Goal: Task Accomplishment & Management: Use online tool/utility

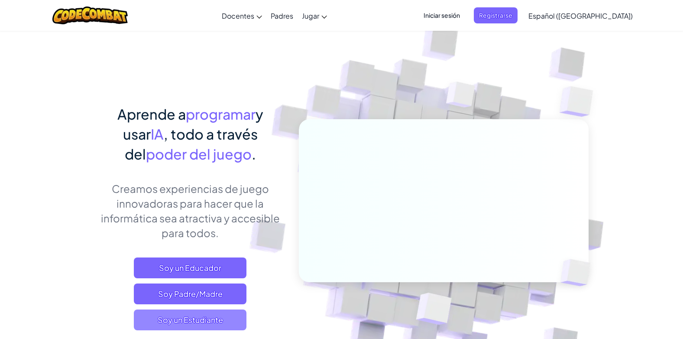
click at [203, 320] on span "Soy un Estudiante" at bounding box center [190, 319] width 113 height 21
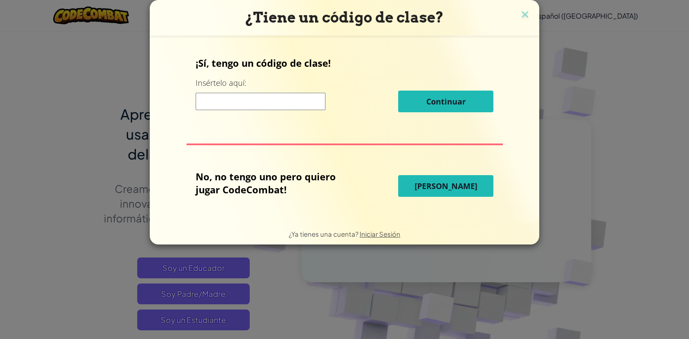
click at [441, 183] on span "[PERSON_NAME]" at bounding box center [446, 186] width 63 height 10
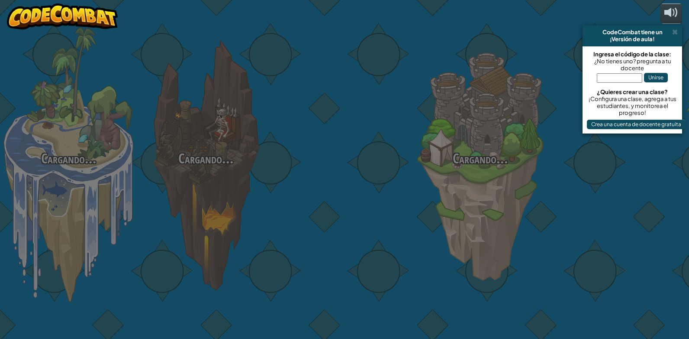
select select "es-419"
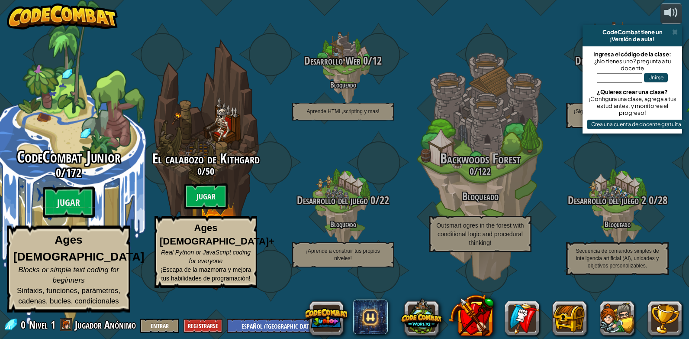
click at [74, 168] on span "CodeCombat Junior" at bounding box center [69, 157] width 104 height 23
select select "es-419"
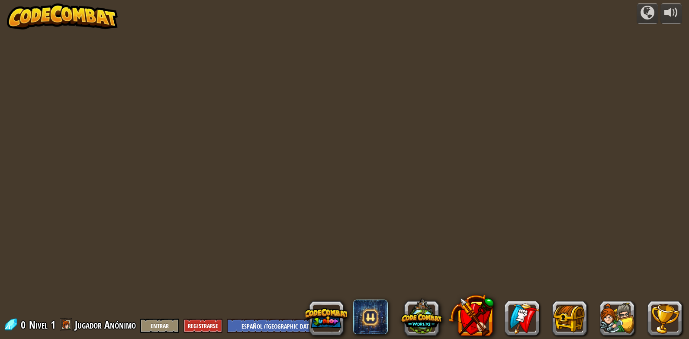
select select "es-419"
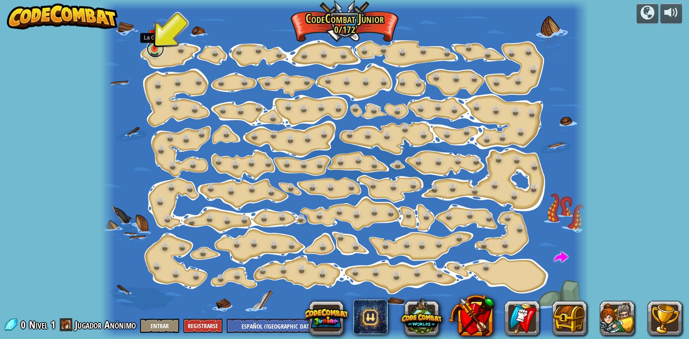
click at [156, 52] on link at bounding box center [155, 48] width 17 height 17
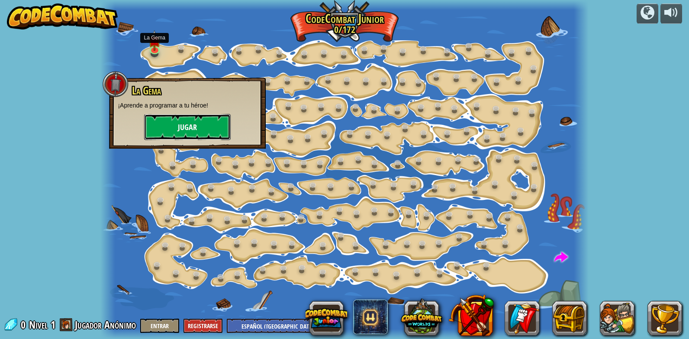
click at [171, 122] on button "Jugar" at bounding box center [187, 127] width 87 height 26
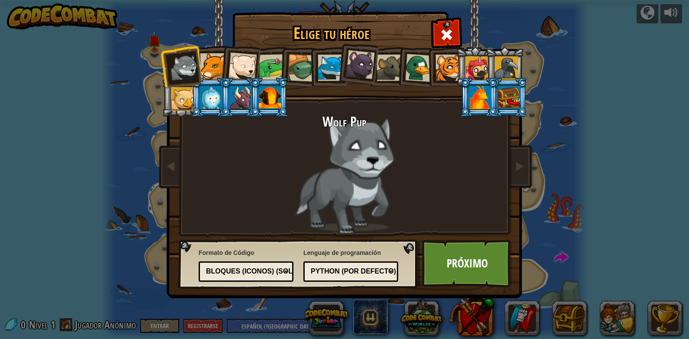
click at [223, 62] on li at bounding box center [240, 65] width 42 height 42
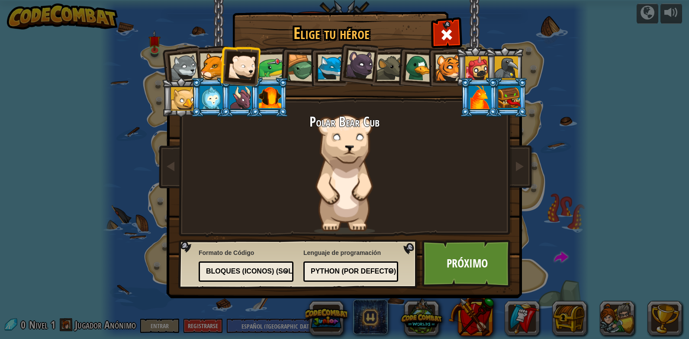
click at [444, 70] on div at bounding box center [449, 68] width 26 height 26
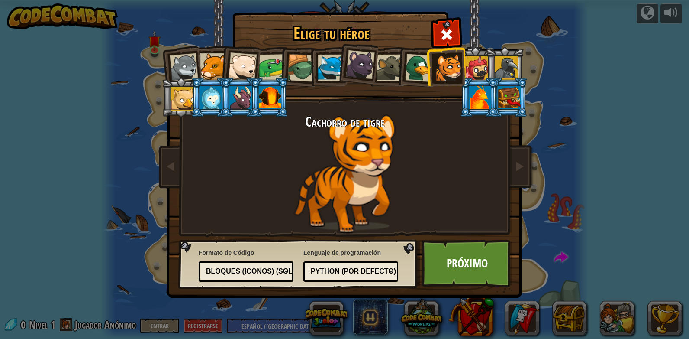
click at [309, 78] on li at bounding box center [328, 66] width 39 height 39
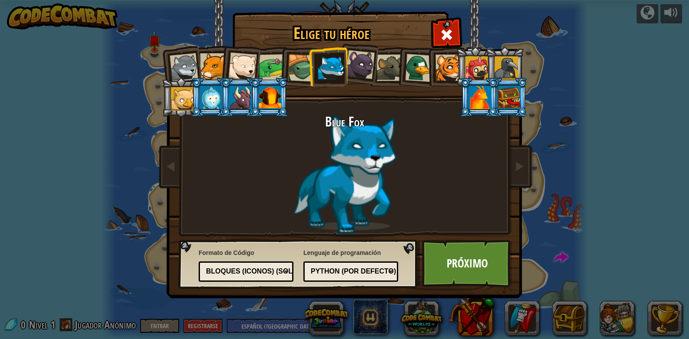
click at [298, 68] on div at bounding box center [302, 68] width 28 height 28
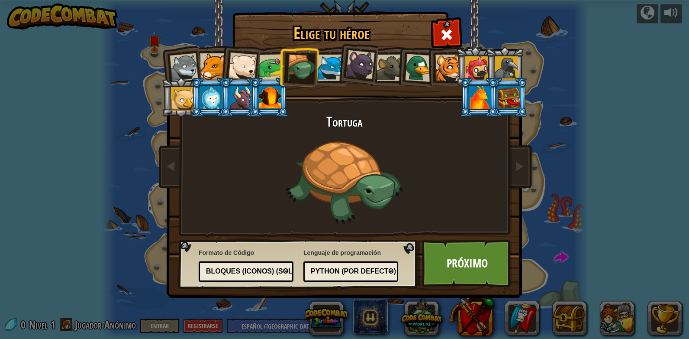
click at [325, 277] on div "Python (por Defecto)" at bounding box center [351, 271] width 84 height 13
click at [381, 256] on div "Lenguaje de programación Python (por Defecto) JavaScript Lua C++ Java (Experime…" at bounding box center [351, 265] width 95 height 38
click at [253, 272] on div "Bloques (iconos) (Solo Junior)" at bounding box center [243, 271] width 75 height 10
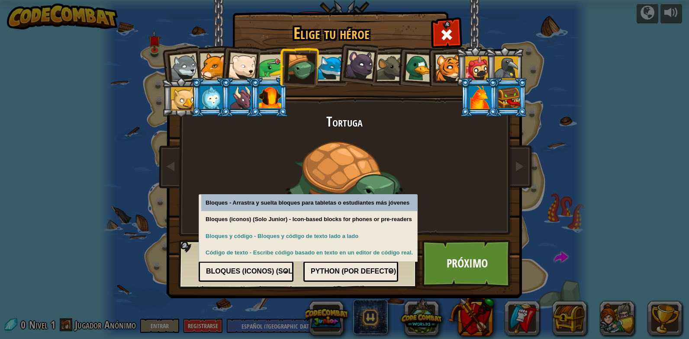
click at [253, 272] on div "Bloques (iconos) (Solo Junior)" at bounding box center [243, 271] width 75 height 10
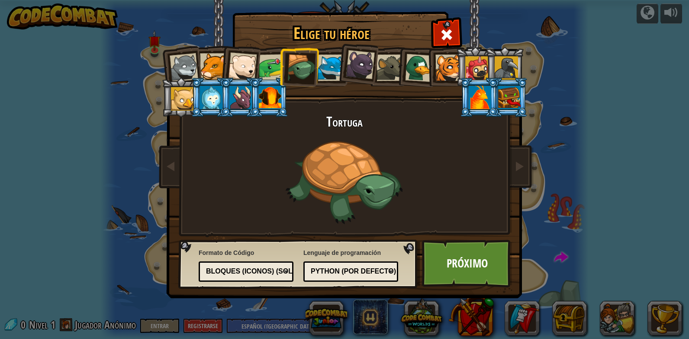
click at [272, 104] on div at bounding box center [270, 97] width 23 height 23
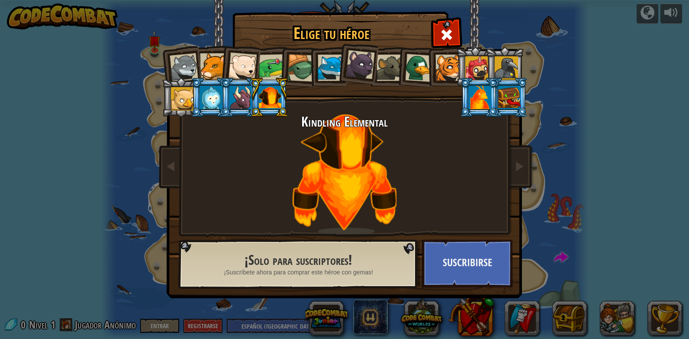
click at [249, 103] on div at bounding box center [241, 97] width 23 height 23
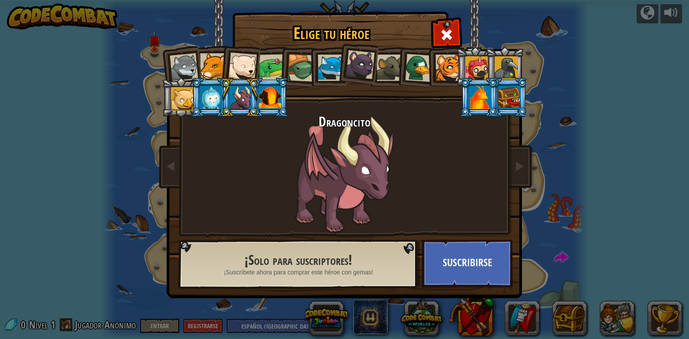
click at [213, 110] on li at bounding box center [210, 97] width 39 height 39
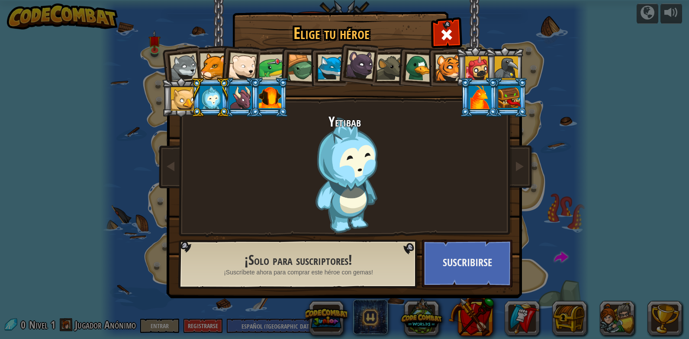
click at [193, 106] on li at bounding box center [210, 97] width 39 height 39
click at [186, 100] on div at bounding box center [182, 98] width 23 height 23
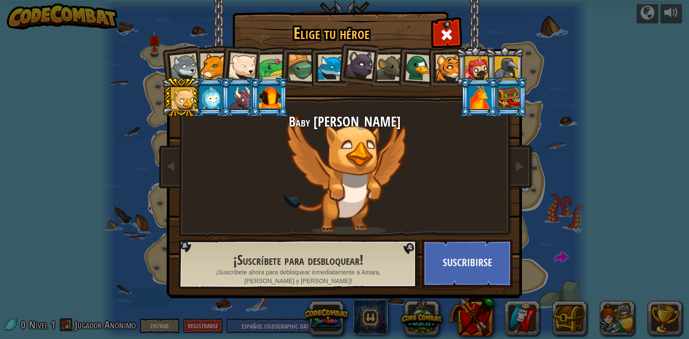
click at [298, 71] on div at bounding box center [302, 68] width 28 height 28
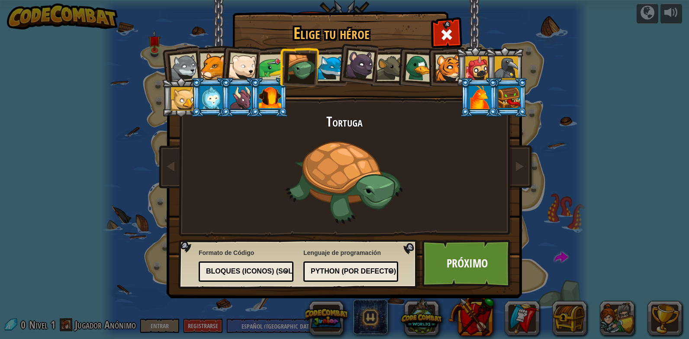
click at [246, 68] on div at bounding box center [242, 66] width 29 height 29
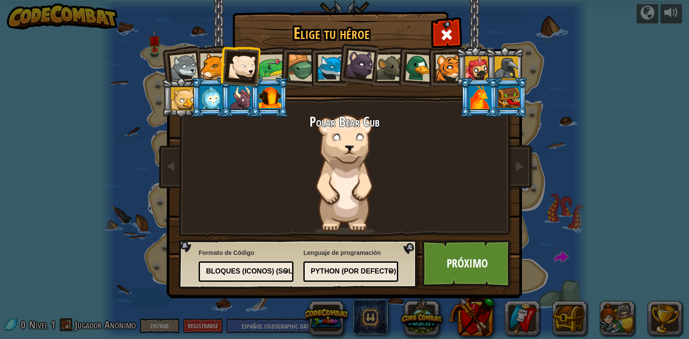
click at [218, 64] on div at bounding box center [213, 66] width 26 height 26
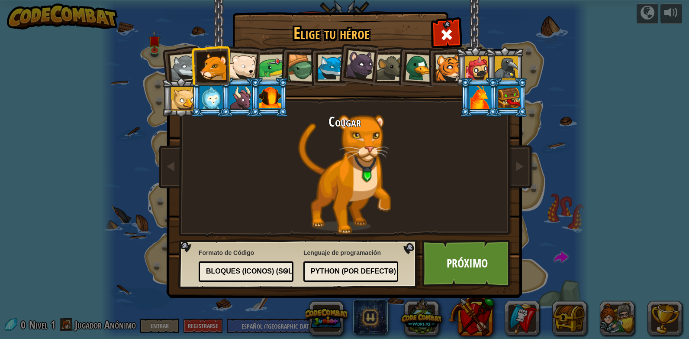
click at [275, 60] on div at bounding box center [272, 67] width 27 height 27
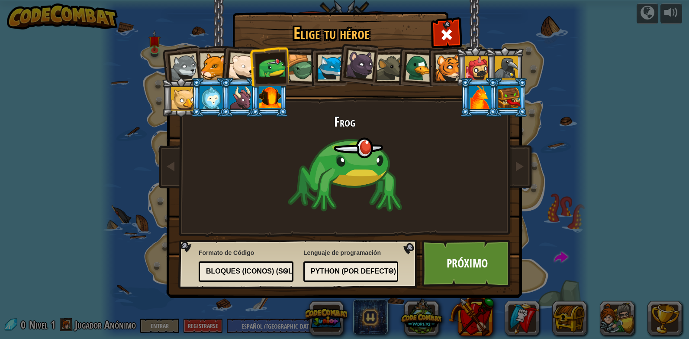
click at [298, 72] on div at bounding box center [302, 68] width 28 height 28
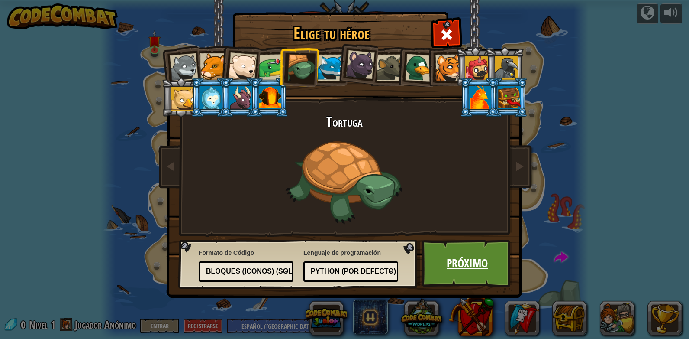
click at [442, 259] on link "Próximo" at bounding box center [467, 263] width 91 height 48
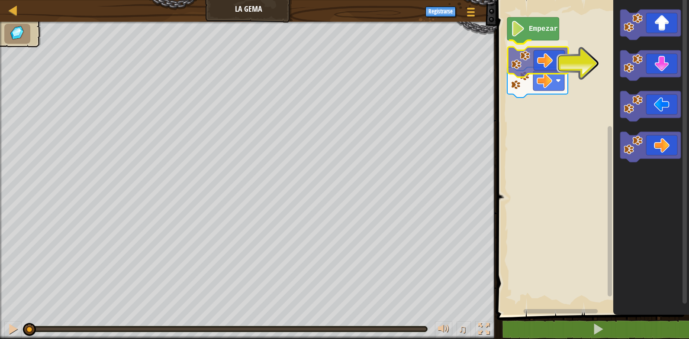
click at [536, 65] on div "Empezar" at bounding box center [592, 155] width 195 height 319
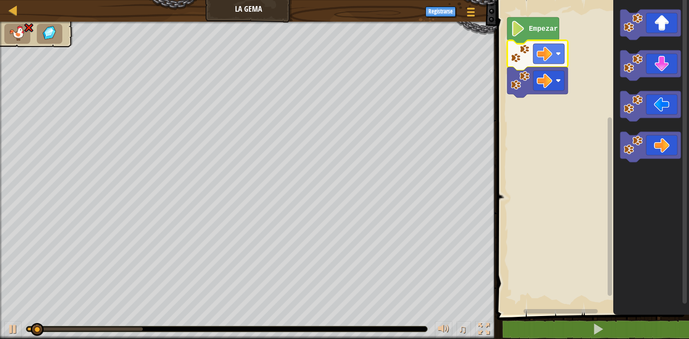
click at [526, 36] on icon "Espacio de trabajo de Blockly" at bounding box center [534, 30] width 52 height 26
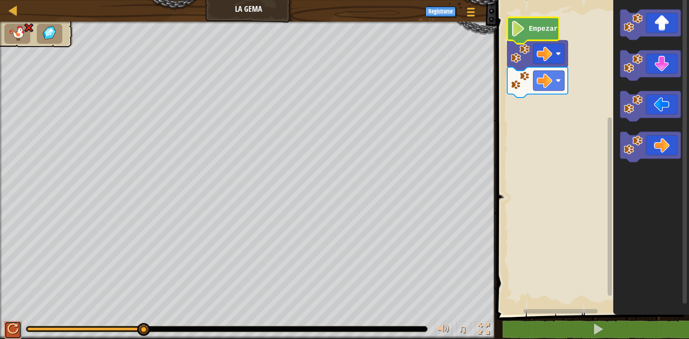
click at [16, 333] on div at bounding box center [12, 328] width 11 height 11
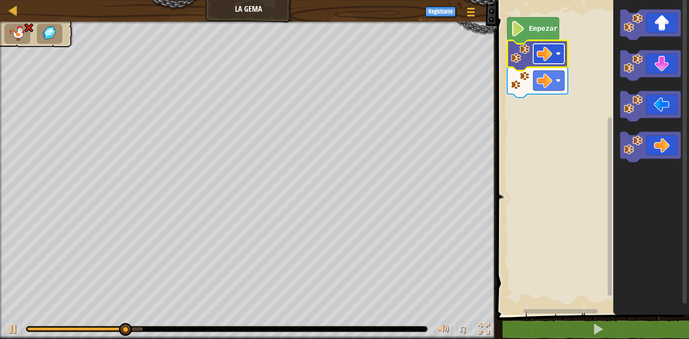
click at [543, 64] on rect "Espacio de trabajo de Blockly" at bounding box center [549, 54] width 31 height 20
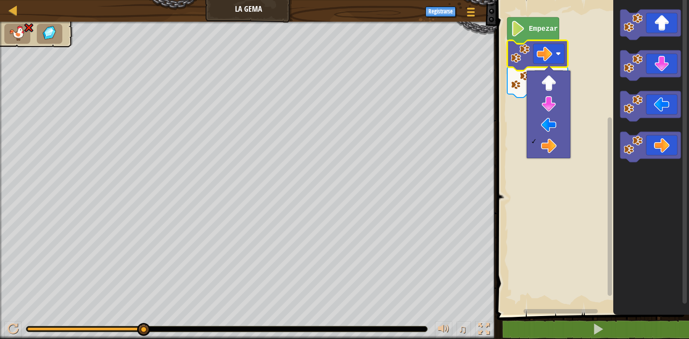
click at [512, 107] on rect "Espacio de trabajo de Blockly" at bounding box center [592, 155] width 195 height 319
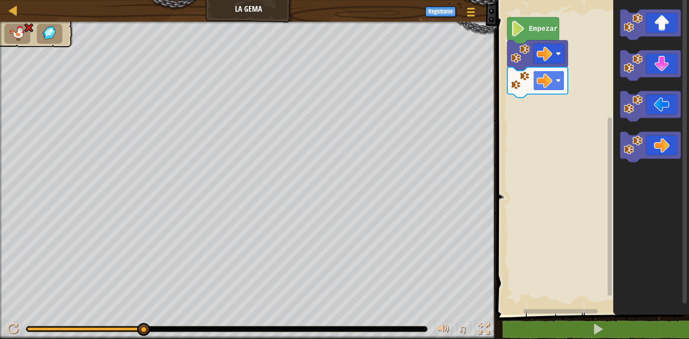
click at [546, 85] on image "Espacio de trabajo de Blockly" at bounding box center [545, 81] width 16 height 16
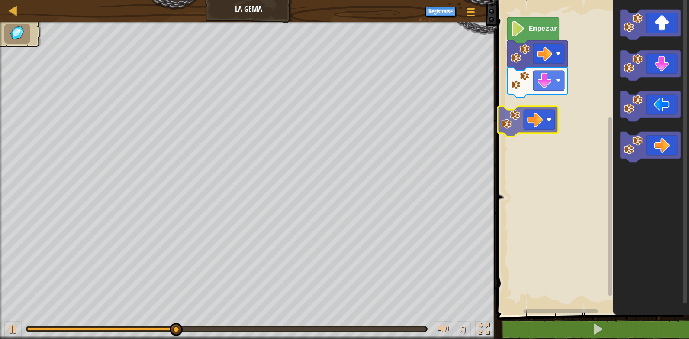
click at [516, 112] on div "Empezar" at bounding box center [592, 155] width 195 height 319
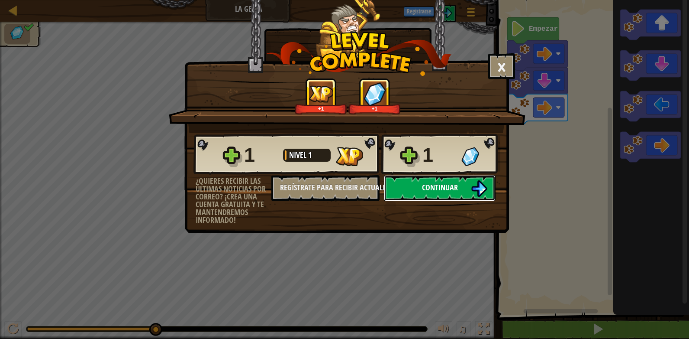
click at [436, 184] on span "Continuar" at bounding box center [440, 187] width 36 height 11
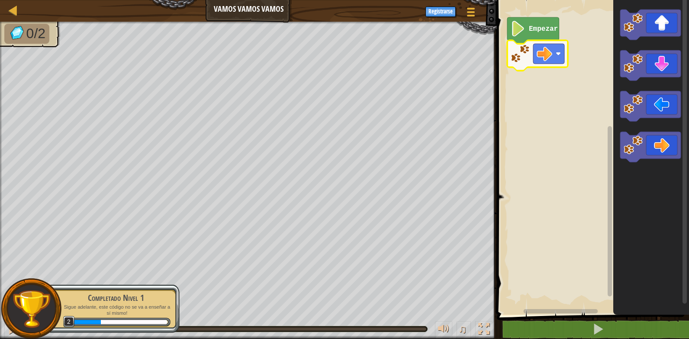
click at [520, 62] on image "Espacio de trabajo de Blockly" at bounding box center [520, 53] width 19 height 19
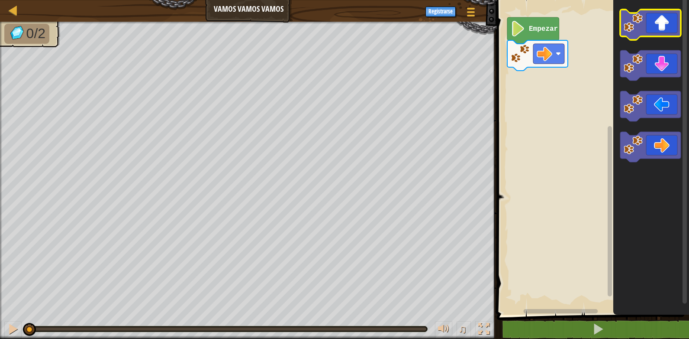
click at [659, 39] on rect "Espacio de trabajo de Blockly" at bounding box center [651, 25] width 61 height 30
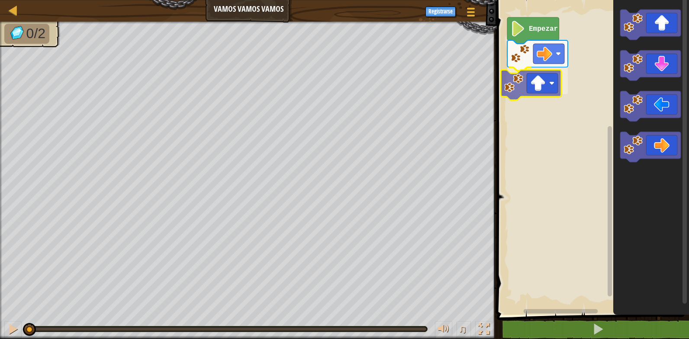
click at [534, 93] on div "Empezar" at bounding box center [592, 155] width 195 height 319
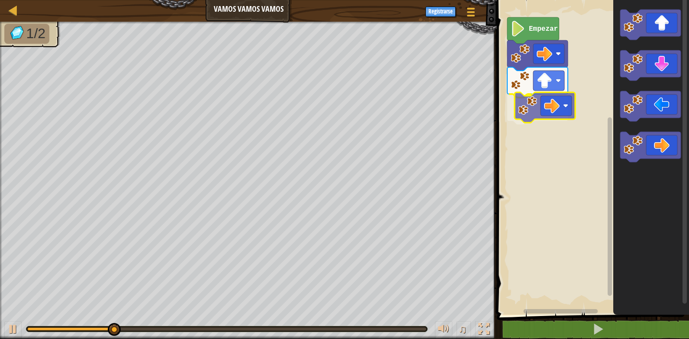
click at [539, 104] on div "Empezar" at bounding box center [592, 155] width 195 height 319
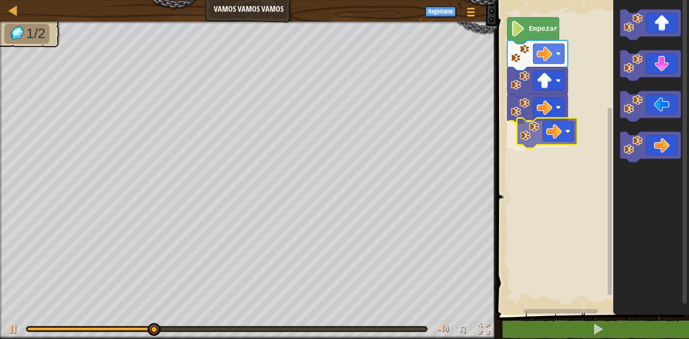
click at [543, 140] on div "Empezar" at bounding box center [592, 155] width 195 height 319
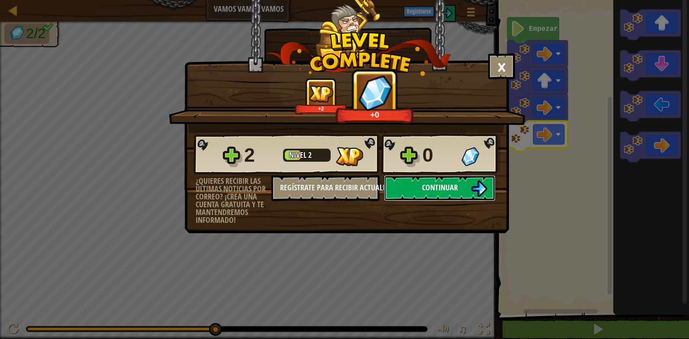
click at [459, 185] on button "Continuar" at bounding box center [440, 188] width 112 height 26
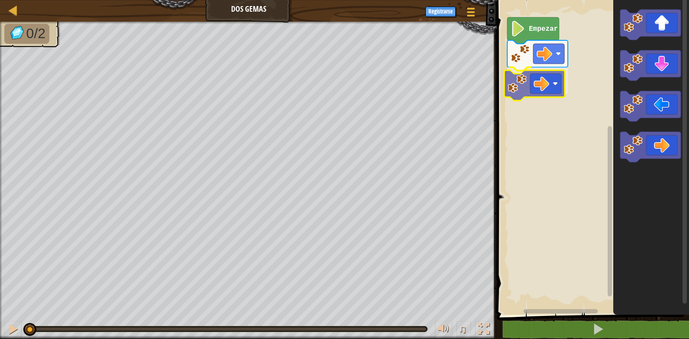
click at [534, 90] on div "Empezar" at bounding box center [592, 155] width 195 height 319
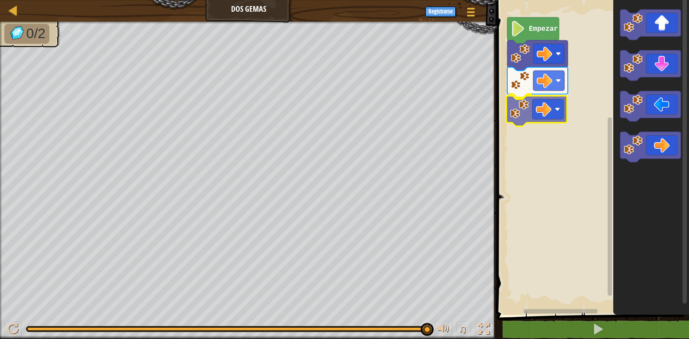
click at [539, 115] on div "Empezar" at bounding box center [592, 155] width 195 height 319
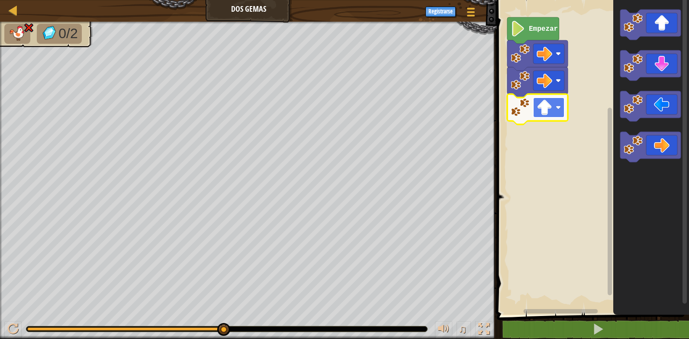
click at [544, 110] on image "Espacio de trabajo de Blockly" at bounding box center [545, 108] width 16 height 16
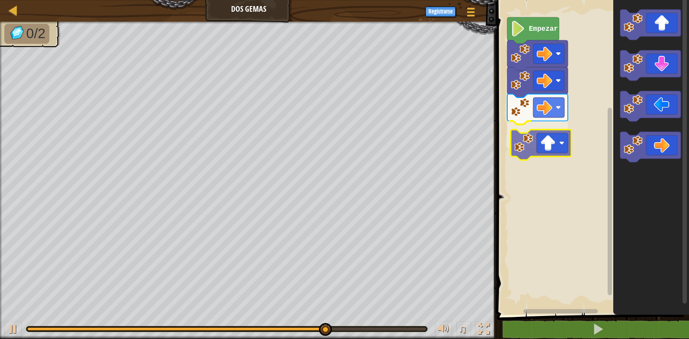
click at [550, 150] on div "Empezar" at bounding box center [592, 155] width 195 height 319
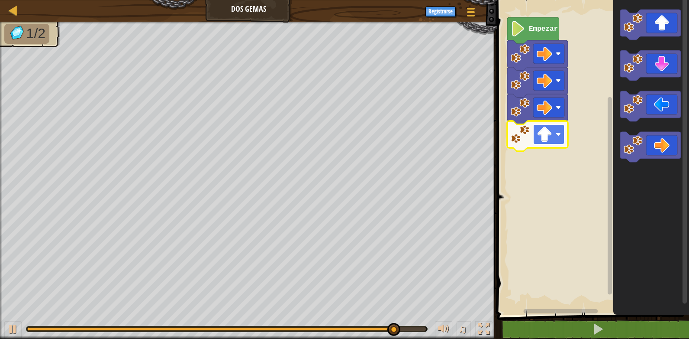
click at [553, 139] on rect "Espacio de trabajo de Blockly" at bounding box center [549, 134] width 31 height 20
click at [550, 135] on image "Espacio de trabajo de Blockly" at bounding box center [545, 134] width 16 height 16
click at [547, 168] on rect "Espacio de trabajo de Blockly" at bounding box center [592, 155] width 195 height 319
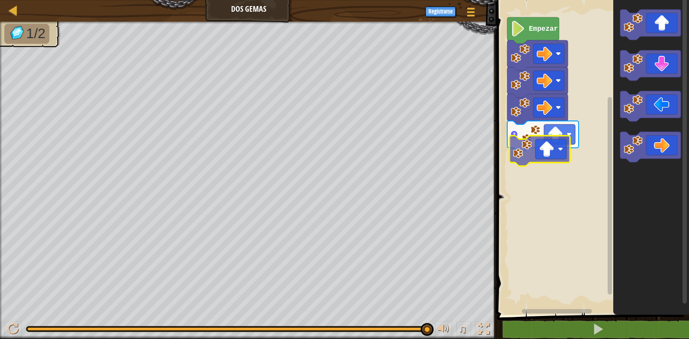
click at [549, 156] on div "Empezar" at bounding box center [592, 155] width 195 height 319
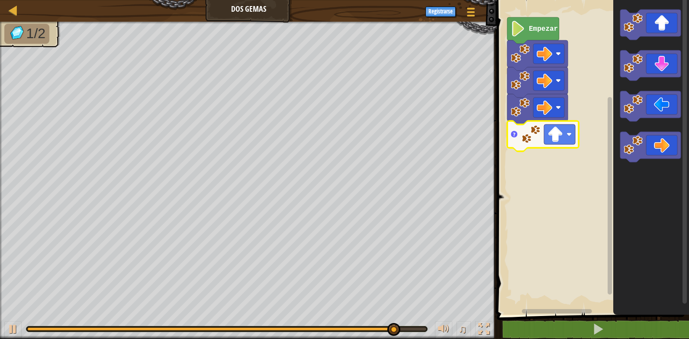
click at [516, 139] on icon "Espacio de trabajo de Blockly" at bounding box center [543, 136] width 71 height 30
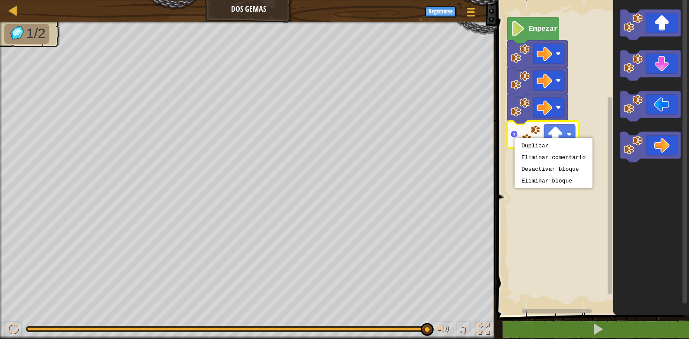
click at [515, 138] on icon "Espacio de trabajo de Blockly" at bounding box center [543, 136] width 71 height 30
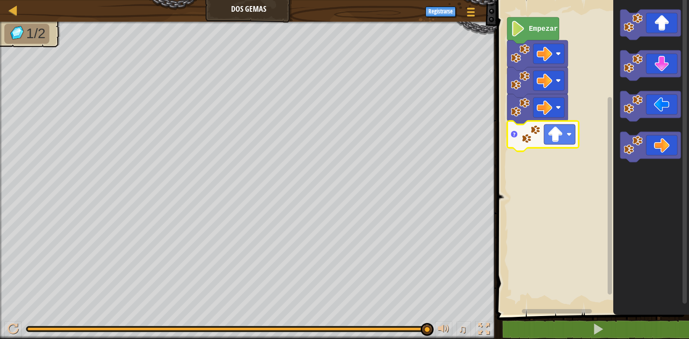
click at [514, 138] on icon "Espacio de trabajo de Blockly" at bounding box center [543, 136] width 71 height 30
click at [514, 133] on icon "Espacio de trabajo de Blockly" at bounding box center [515, 134] width 2 height 3
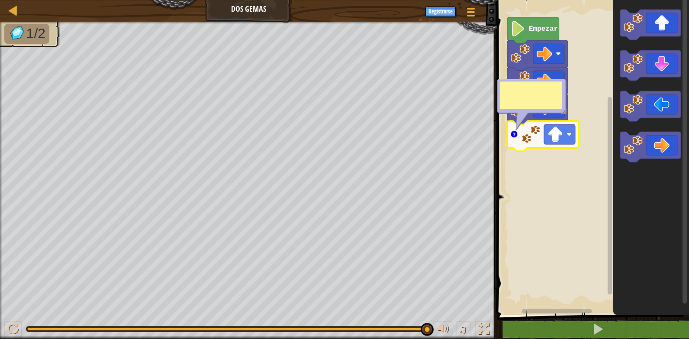
click at [514, 133] on icon "Espacio de trabajo de Blockly" at bounding box center [515, 134] width 2 height 3
click textarea "Espacio de trabajo de Blockly"
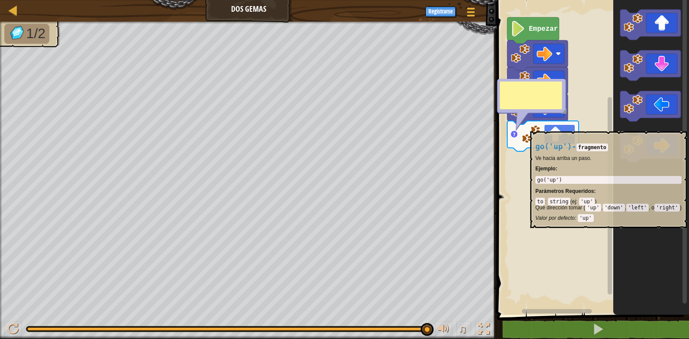
type textarea "u"
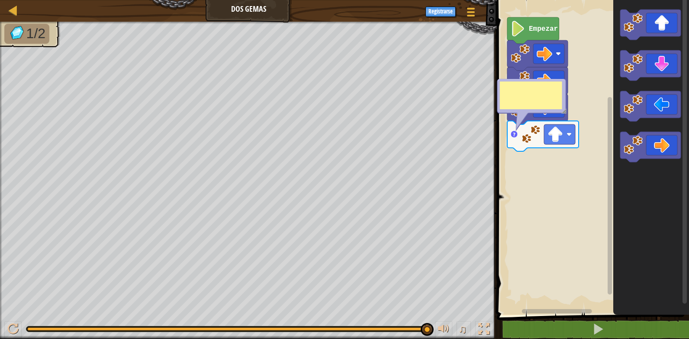
click at [542, 165] on rect "Espacio de trabajo de Blockly" at bounding box center [592, 155] width 195 height 319
click textarea "go('down')"
click at [526, 143] on image "Espacio de trabajo de Blockly" at bounding box center [531, 134] width 19 height 19
click at [542, 168] on rect "Espacio de trabajo de Blockly" at bounding box center [592, 155] width 195 height 319
click at [542, 155] on rect "Espacio de trabajo de Blockly" at bounding box center [592, 155] width 195 height 319
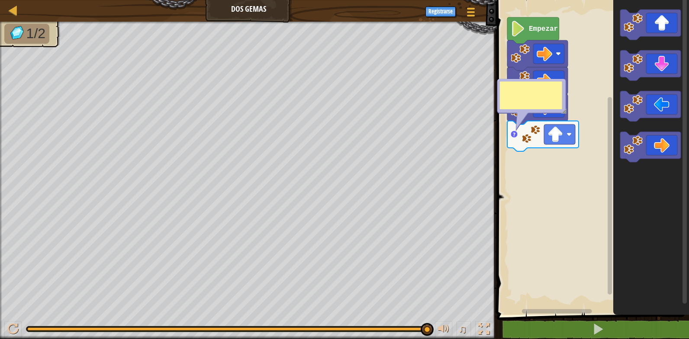
click at [582, 102] on rect "Espacio de trabajo de Blockly" at bounding box center [592, 155] width 195 height 319
click at [545, 29] on text "Empezar" at bounding box center [543, 29] width 29 height 8
click at [553, 138] on image "Espacio de trabajo de Blockly" at bounding box center [556, 134] width 16 height 16
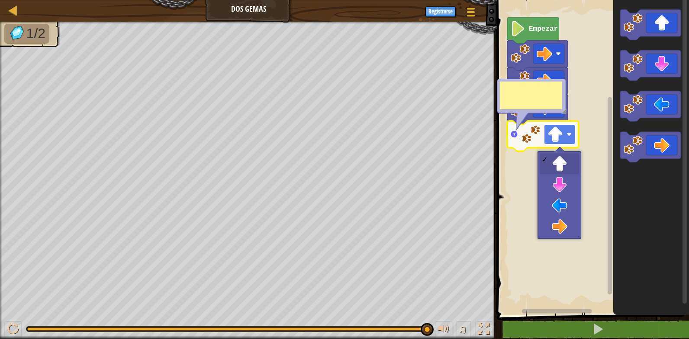
click at [554, 137] on image "Espacio de trabajo de Blockly" at bounding box center [556, 134] width 16 height 16
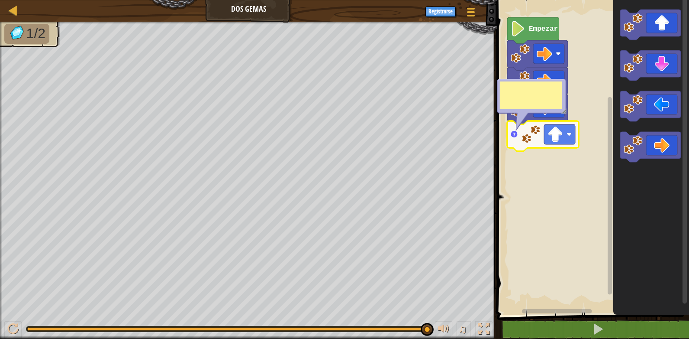
click at [528, 162] on rect "Espacio de trabajo de Blockly" at bounding box center [592, 155] width 195 height 319
click textarea "go('down')"
type textarea "go('down') end"
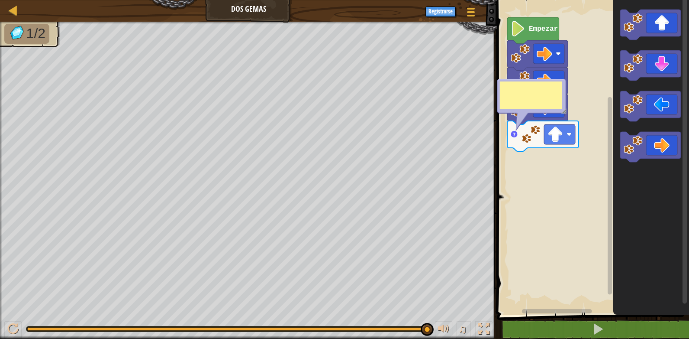
click at [608, 188] on rect "Espacio de trabajo de Blockly" at bounding box center [610, 152] width 6 height 312
click textarea "go('down') end"
click at [559, 189] on rect "Espacio de trabajo de Blockly" at bounding box center [592, 155] width 195 height 319
click at [532, 31] on text "Empezar" at bounding box center [543, 29] width 29 height 8
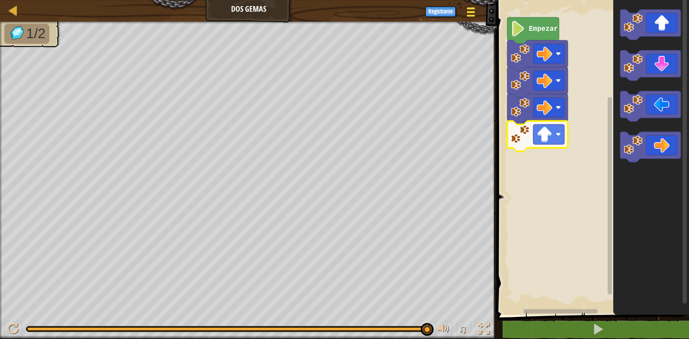
click at [470, 10] on div at bounding box center [472, 12] width 12 height 13
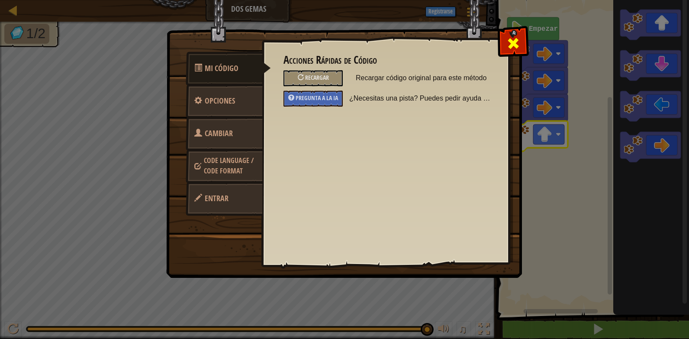
click at [517, 40] on span at bounding box center [514, 43] width 14 height 14
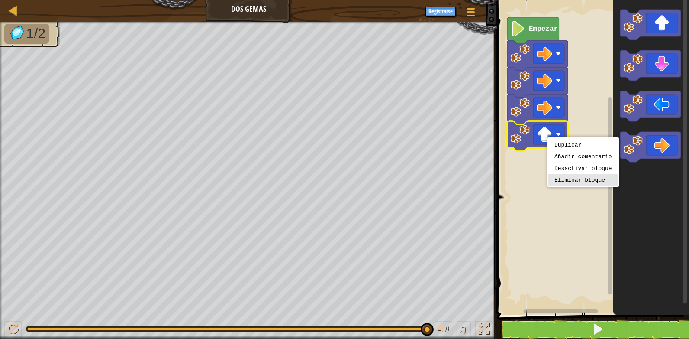
scroll to position [1, 0]
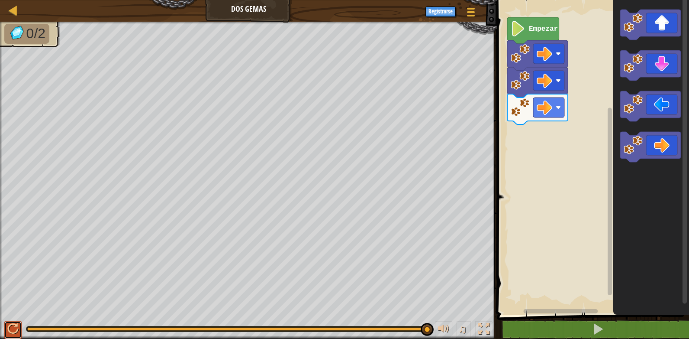
click at [10, 329] on div at bounding box center [12, 328] width 11 height 11
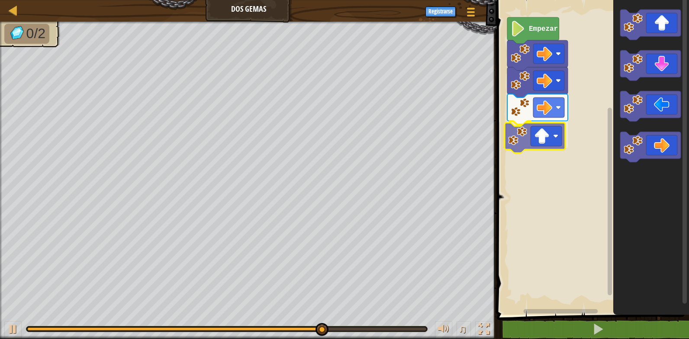
click at [545, 139] on div "Empezar" at bounding box center [592, 155] width 195 height 319
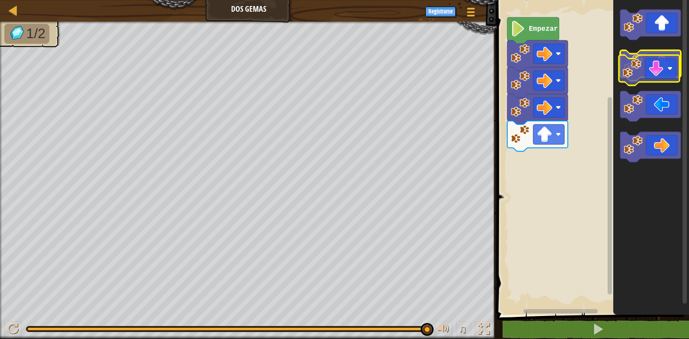
click at [666, 69] on icon "Espacio de trabajo de Blockly" at bounding box center [651, 65] width 61 height 30
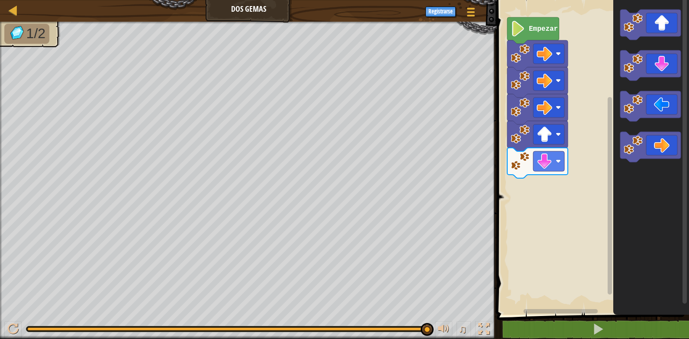
click at [592, 147] on div "Empezar" at bounding box center [592, 155] width 195 height 319
click at [554, 177] on div "Empezar" at bounding box center [592, 155] width 195 height 319
click at [534, 197] on div "Empezar" at bounding box center [592, 155] width 195 height 319
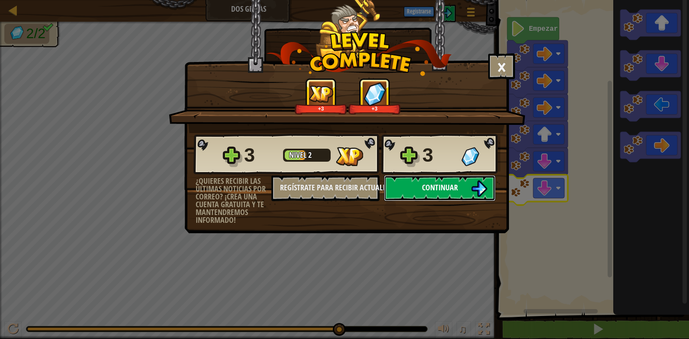
click at [457, 187] on span "Continuar" at bounding box center [440, 187] width 36 height 11
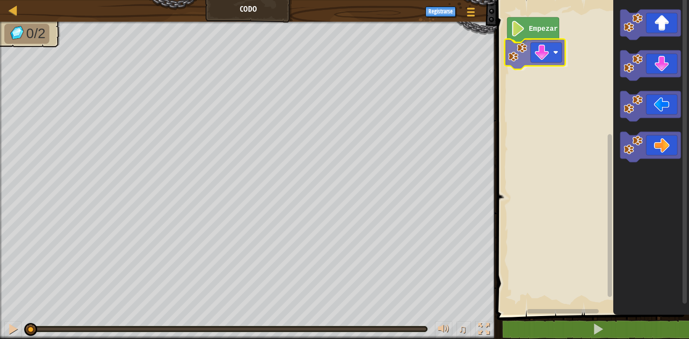
click at [526, 54] on div "Empezar" at bounding box center [592, 155] width 195 height 319
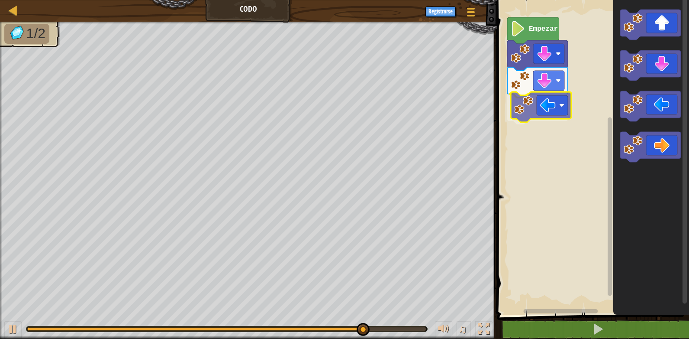
click at [547, 112] on div "Empezar" at bounding box center [592, 155] width 195 height 319
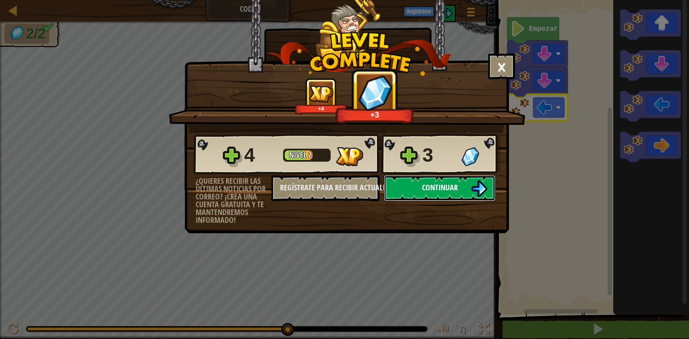
click at [421, 190] on button "Continuar" at bounding box center [440, 188] width 112 height 26
